Goal: Task Accomplishment & Management: Complete application form

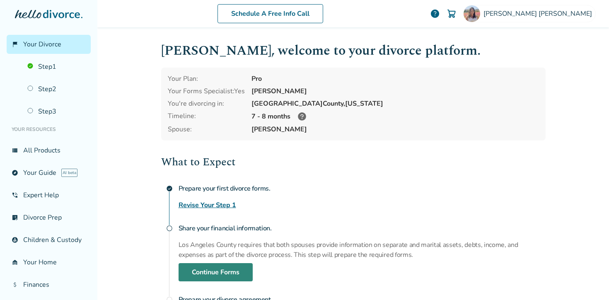
click at [217, 273] on link "Continue Forms" at bounding box center [216, 272] width 74 height 18
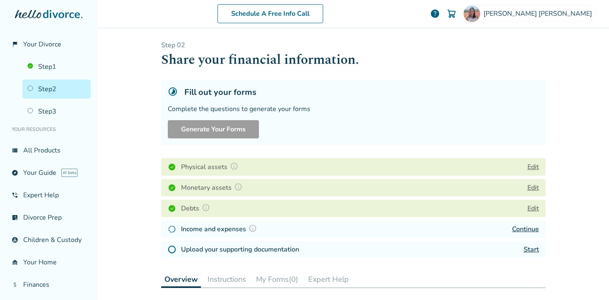
click at [244, 166] on div "Physical assets Edit" at bounding box center [353, 166] width 385 height 17
click at [232, 165] on img at bounding box center [234, 166] width 8 height 8
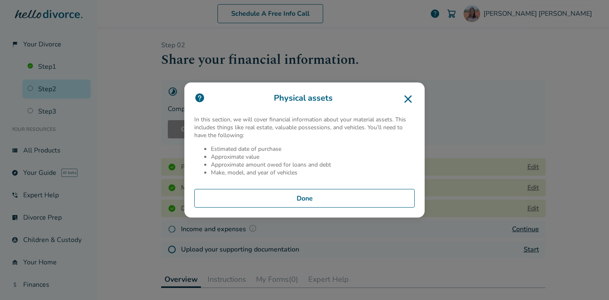
click at [291, 199] on button "Done" at bounding box center [304, 198] width 221 height 19
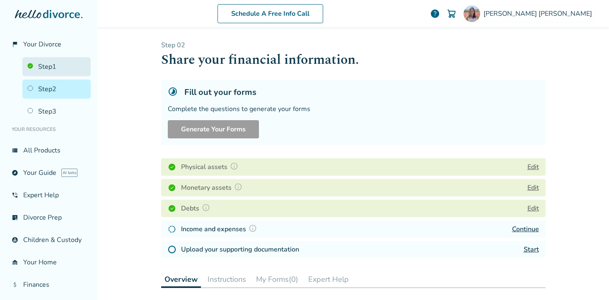
click at [47, 61] on link "Step 1" at bounding box center [56, 66] width 68 height 19
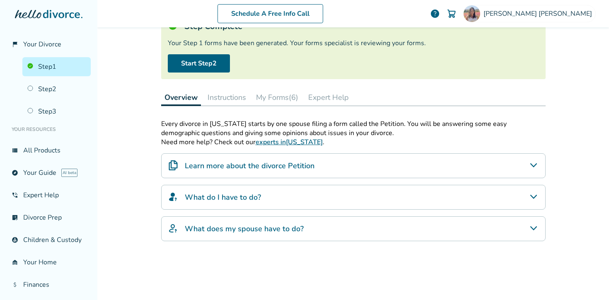
scroll to position [66, 0]
click at [281, 102] on button "My Forms (6)" at bounding box center [277, 97] width 49 height 17
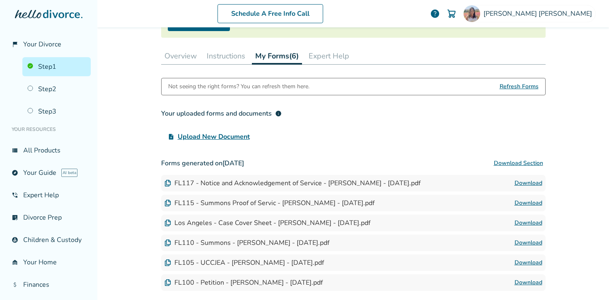
scroll to position [108, 0]
click at [508, 83] on span "Refresh Forms" at bounding box center [519, 86] width 39 height 17
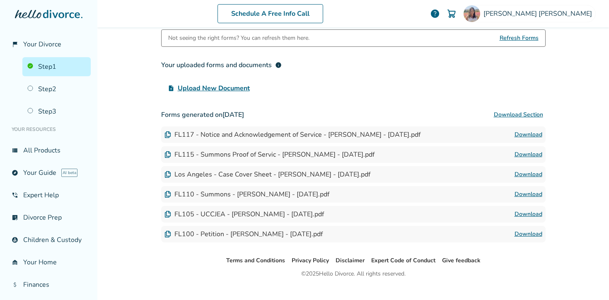
scroll to position [158, 0]
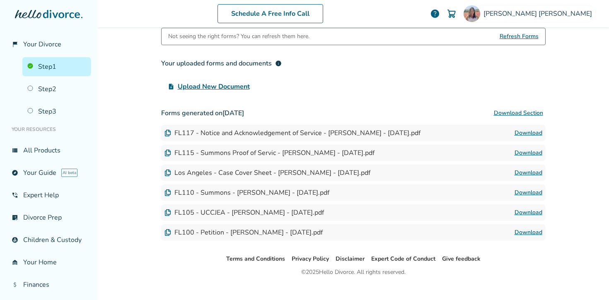
click at [234, 87] on span "Upload New Document" at bounding box center [214, 87] width 72 height 10
click at [0, 0] on input "upload_file Upload New Document" at bounding box center [0, 0] width 0 height 0
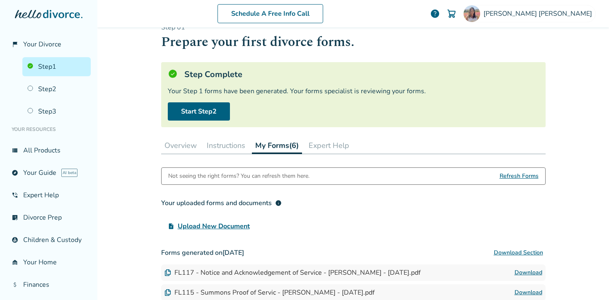
scroll to position [5, 0]
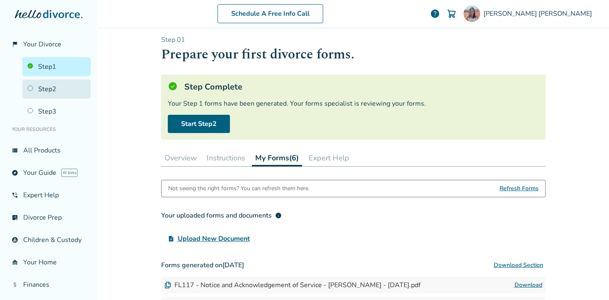
click at [51, 90] on link "Step 2" at bounding box center [56, 89] width 68 height 19
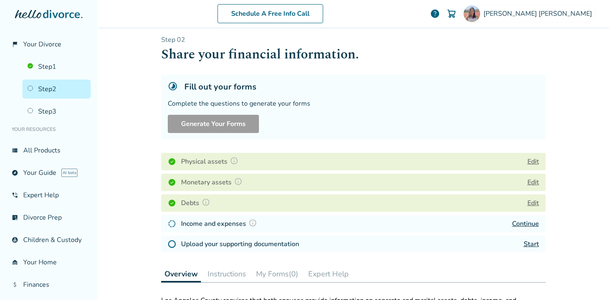
scroll to position [30, 0]
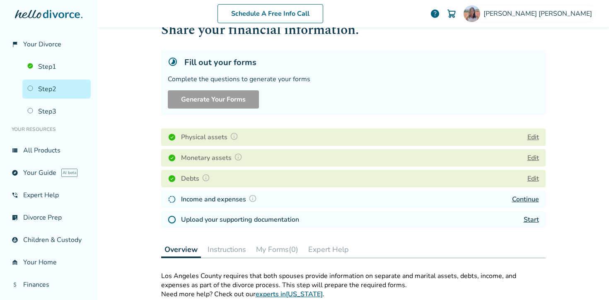
click at [529, 198] on link "Continue" at bounding box center [525, 199] width 27 height 9
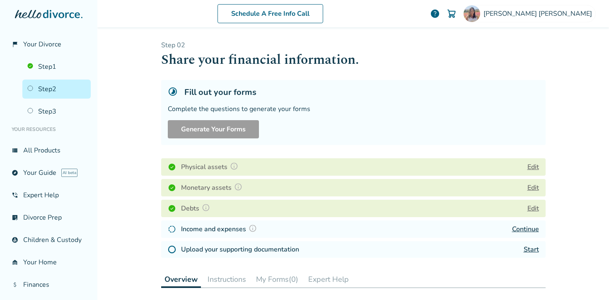
click at [532, 206] on button "Edit" at bounding box center [534, 209] width 12 height 10
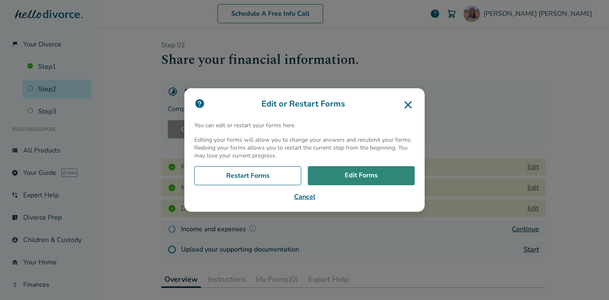
click at [351, 177] on link "Edit Forms" at bounding box center [361, 175] width 107 height 19
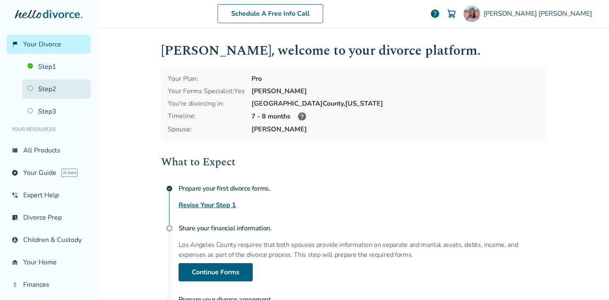
click at [57, 92] on link "Step 2" at bounding box center [56, 89] width 68 height 19
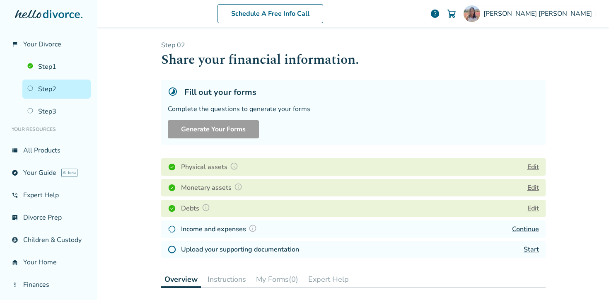
scroll to position [47, 0]
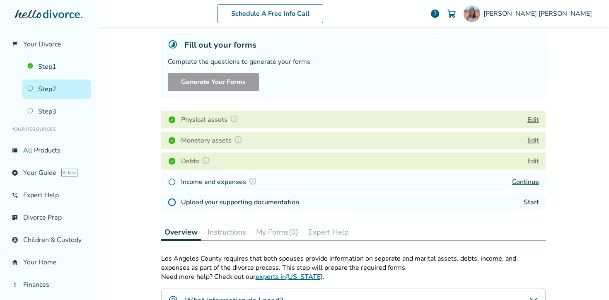
click at [526, 183] on link "Continue" at bounding box center [525, 181] width 27 height 9
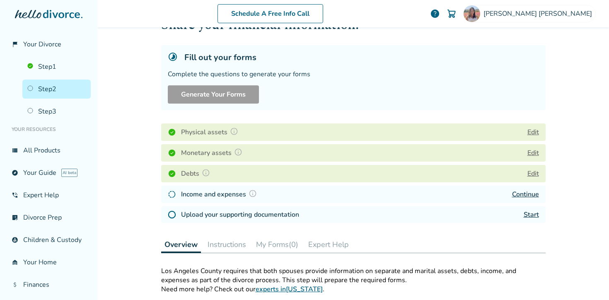
scroll to position [37, 0]
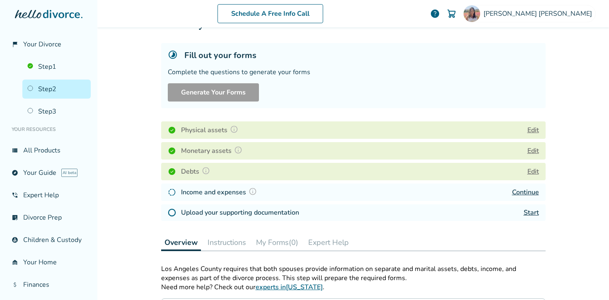
click at [531, 211] on link "Start" at bounding box center [531, 212] width 15 height 9
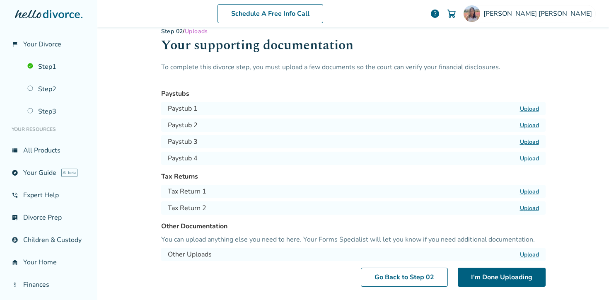
scroll to position [12, 0]
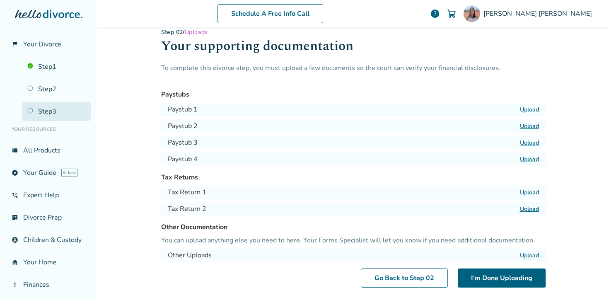
click at [40, 110] on link "Step 3" at bounding box center [56, 111] width 68 height 19
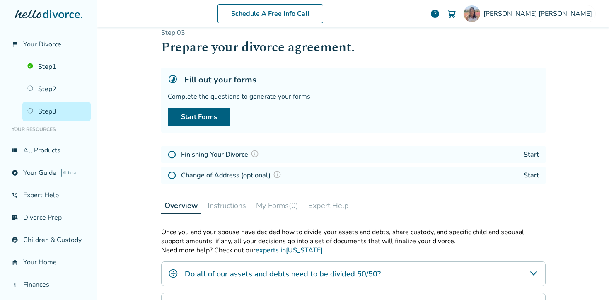
click at [225, 154] on h4 "Finishing Your Divorce" at bounding box center [221, 154] width 80 height 11
click at [532, 152] on link "Start" at bounding box center [531, 154] width 15 height 9
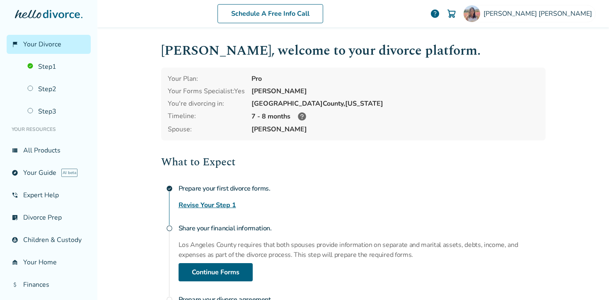
scroll to position [2, 0]
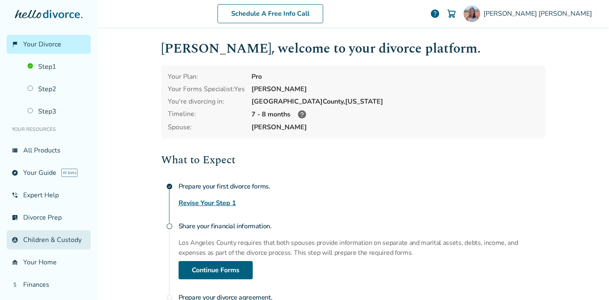
click at [36, 236] on link "account_child Children & Custody" at bounding box center [49, 240] width 84 height 19
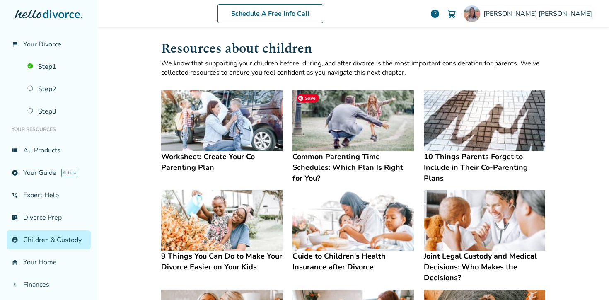
click at [355, 127] on img at bounding box center [353, 120] width 121 height 61
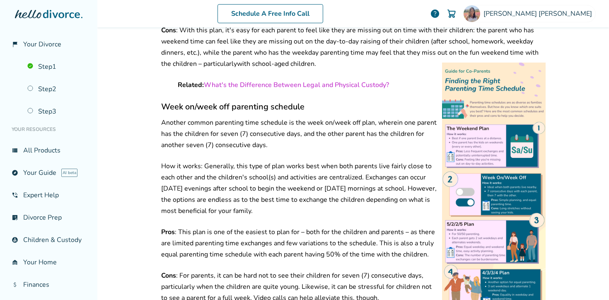
scroll to position [977, 0]
click at [464, 127] on img at bounding box center [494, 191] width 104 height 259
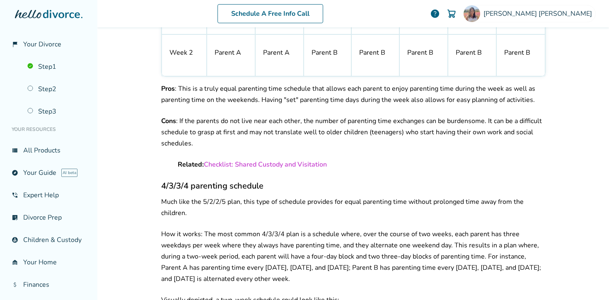
scroll to position [1455, 0]
